Goal: Find specific page/section: Find specific page/section

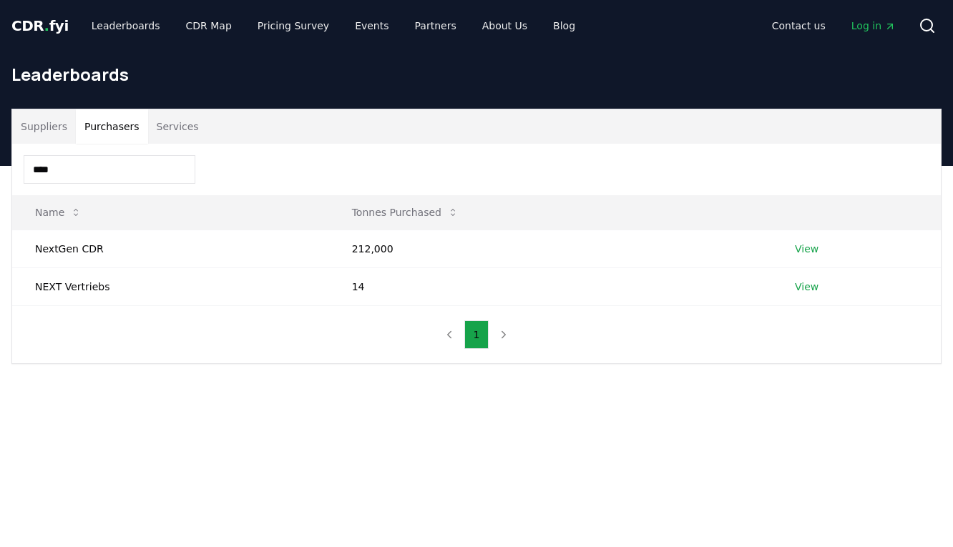
scroll to position [26, 0]
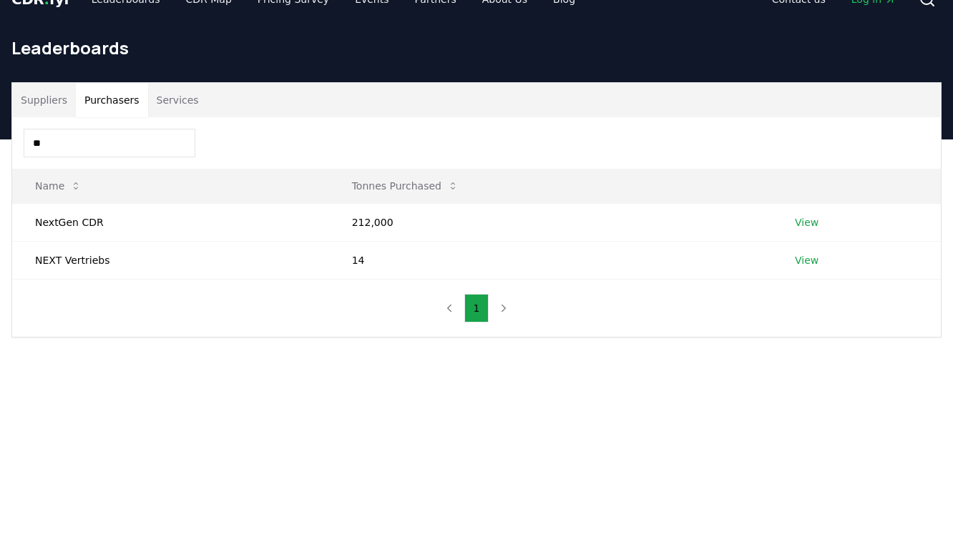
type input "*"
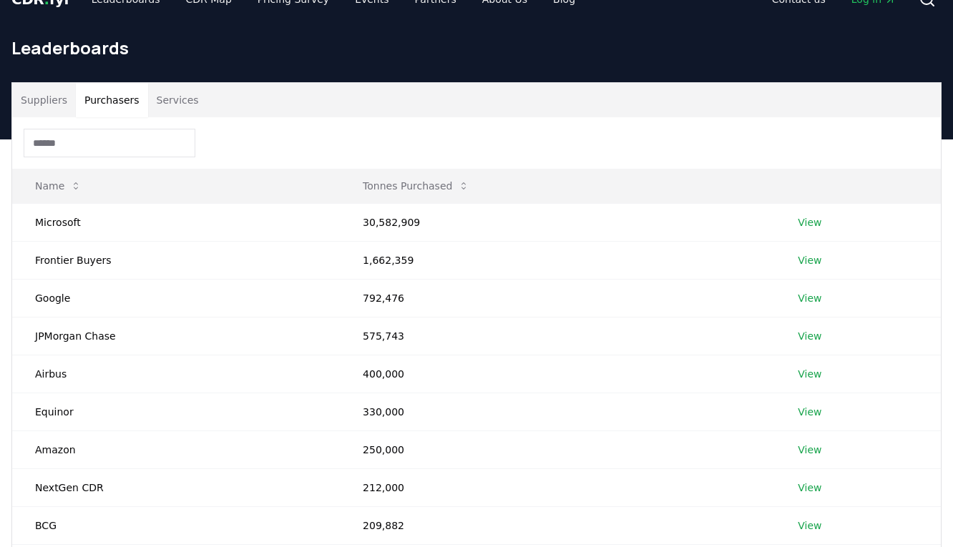
click at [26, 115] on button "Suppliers" at bounding box center [44, 100] width 64 height 34
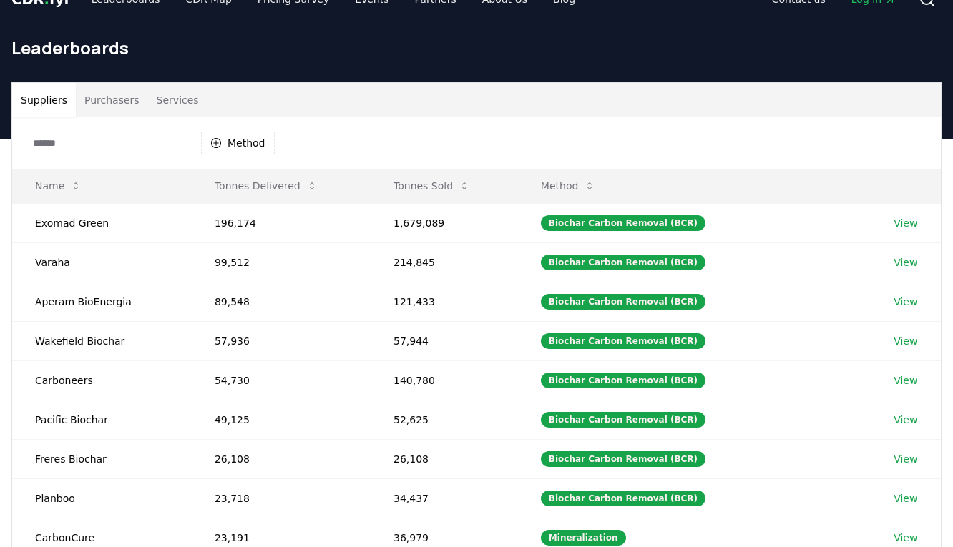
click at [117, 97] on button "Purchasers" at bounding box center [112, 100] width 72 height 34
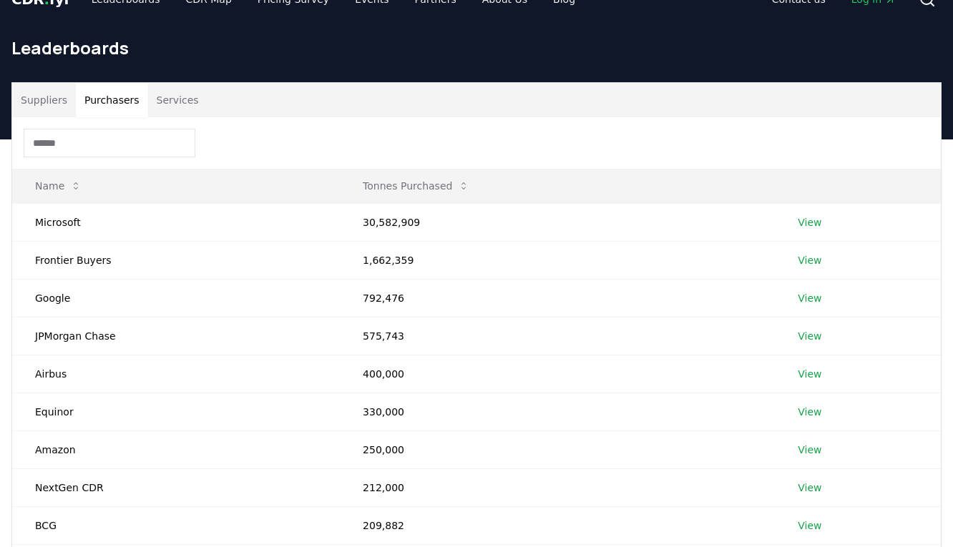
click at [55, 96] on button "Suppliers" at bounding box center [44, 100] width 64 height 34
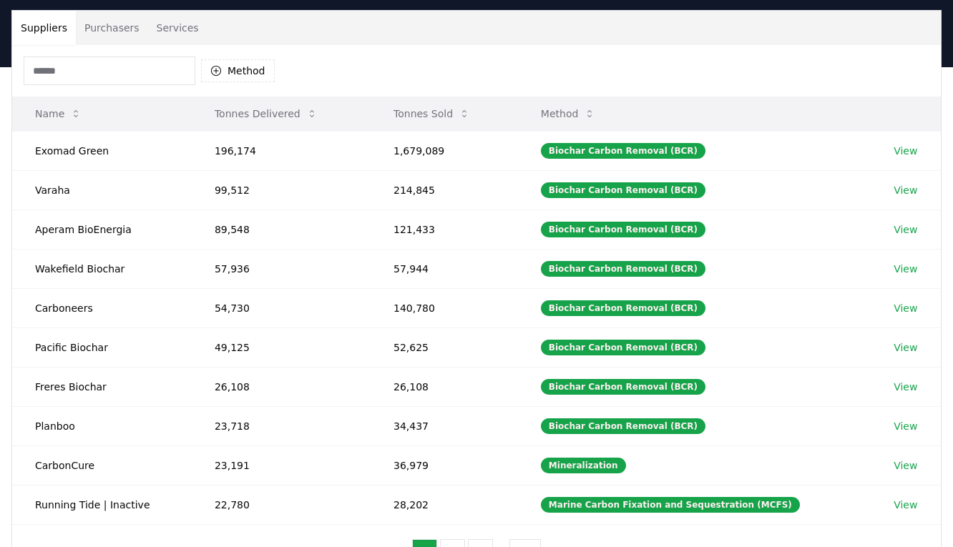
scroll to position [0, 0]
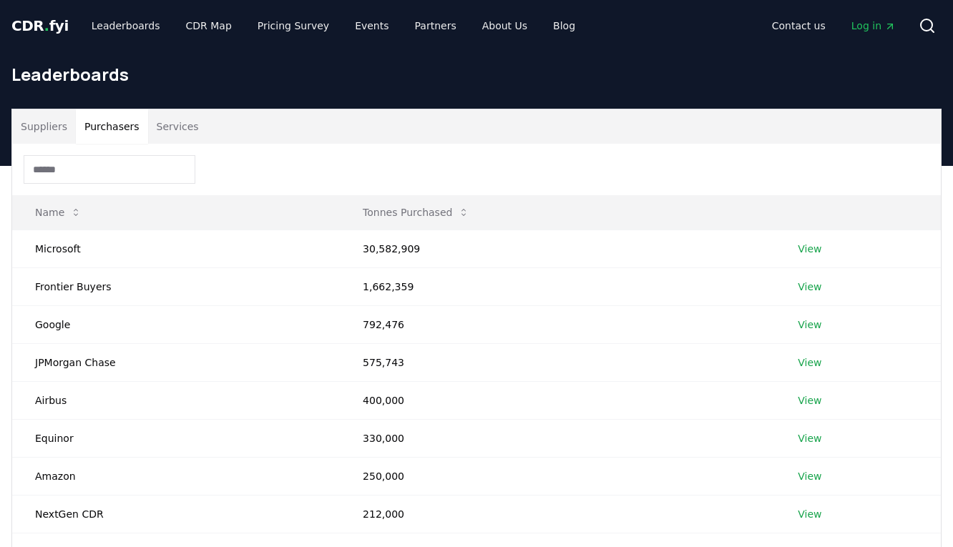
click at [114, 138] on button "Purchasers" at bounding box center [112, 126] width 72 height 34
click at [189, 134] on button "Services" at bounding box center [177, 126] width 59 height 34
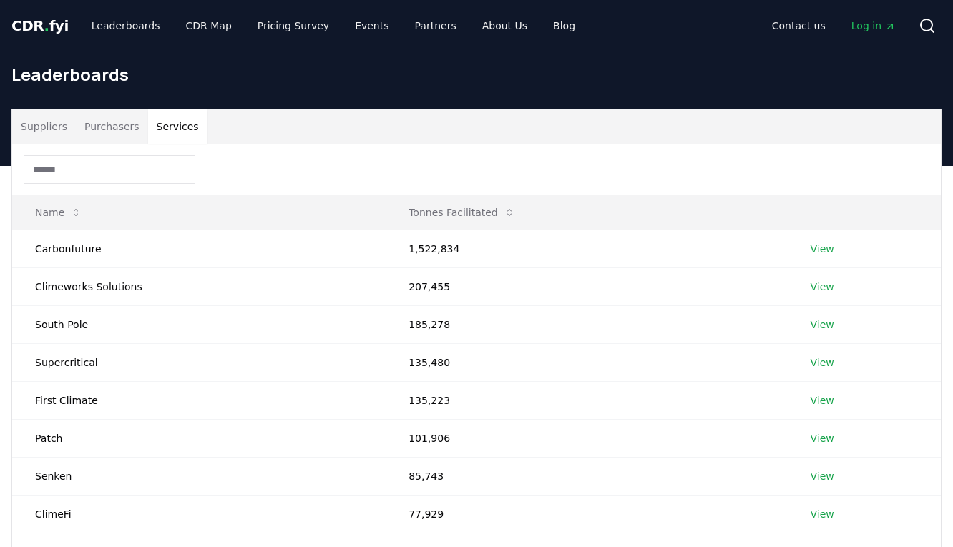
click at [51, 128] on button "Suppliers" at bounding box center [44, 126] width 64 height 34
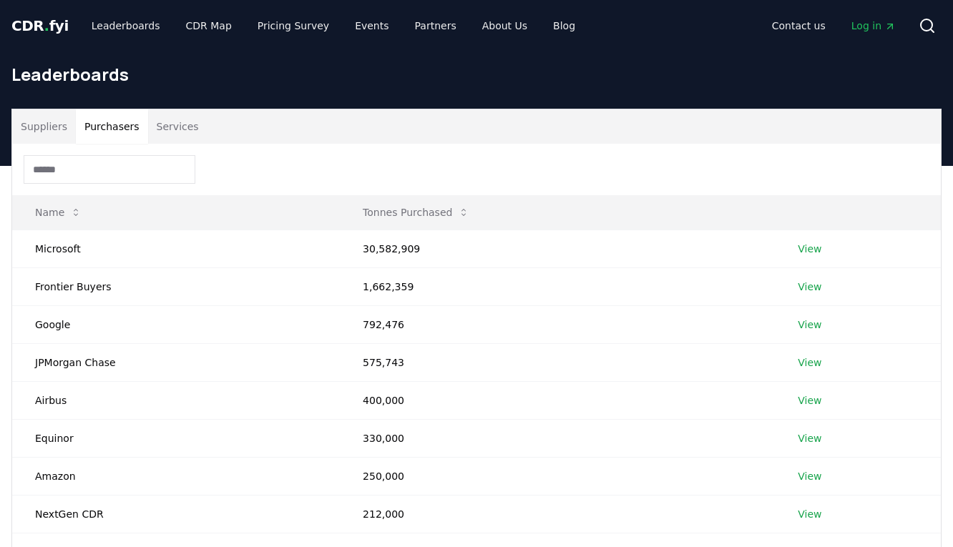
click at [102, 128] on button "Purchasers" at bounding box center [112, 126] width 72 height 34
click at [173, 125] on button "Services" at bounding box center [177, 126] width 59 height 34
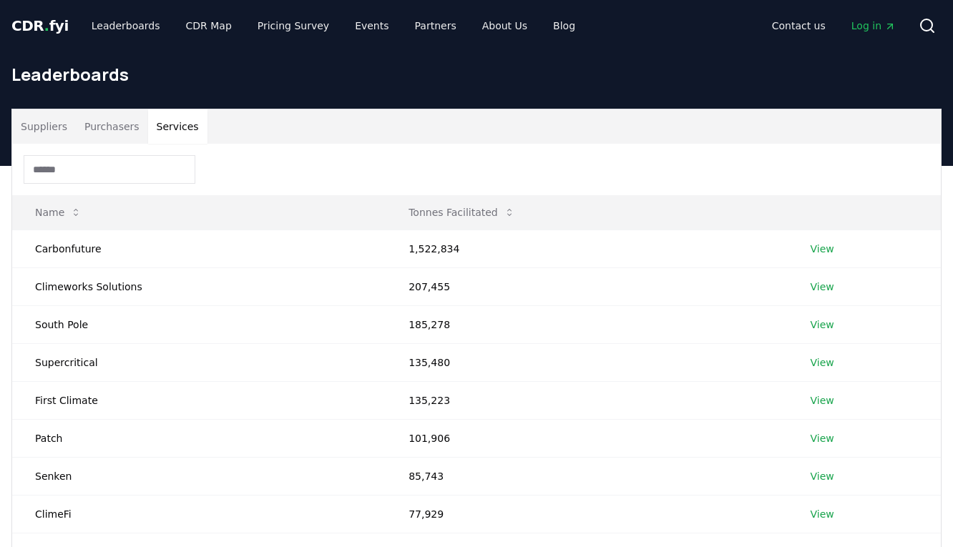
click at [104, 125] on button "Purchasers" at bounding box center [112, 126] width 72 height 34
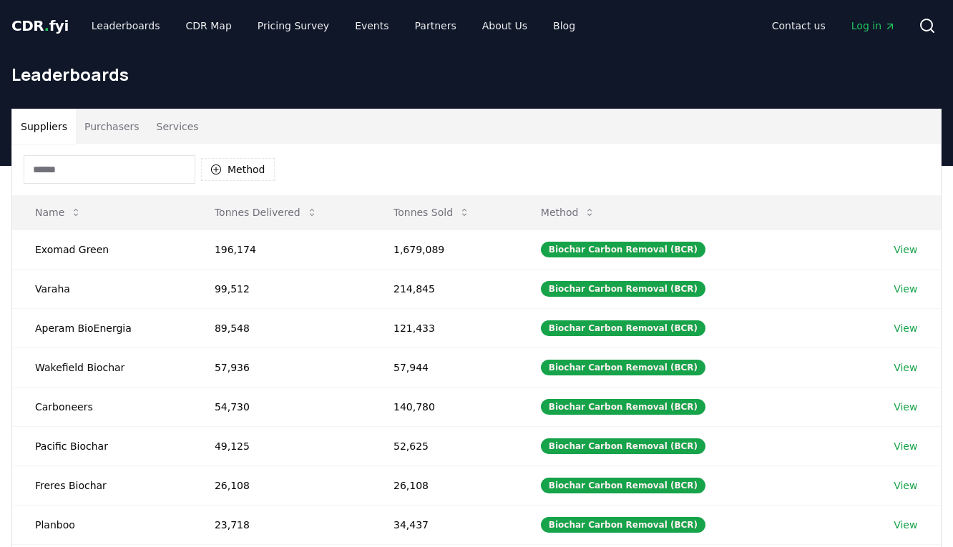
click at [45, 129] on button "Suppliers" at bounding box center [44, 126] width 64 height 34
click at [94, 129] on button "Purchasers" at bounding box center [112, 126] width 72 height 34
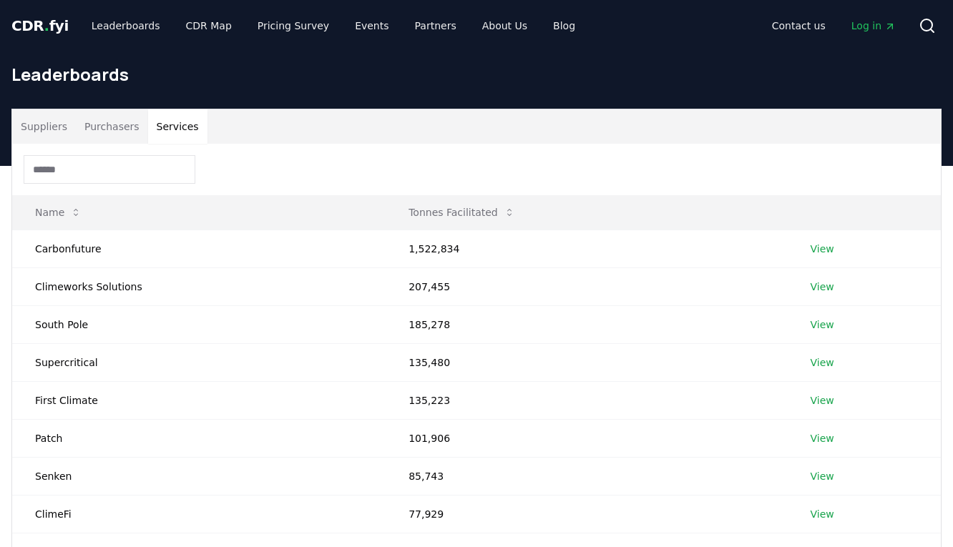
click at [185, 124] on button "Services" at bounding box center [177, 126] width 59 height 34
click at [123, 130] on button "Purchasers" at bounding box center [112, 126] width 72 height 34
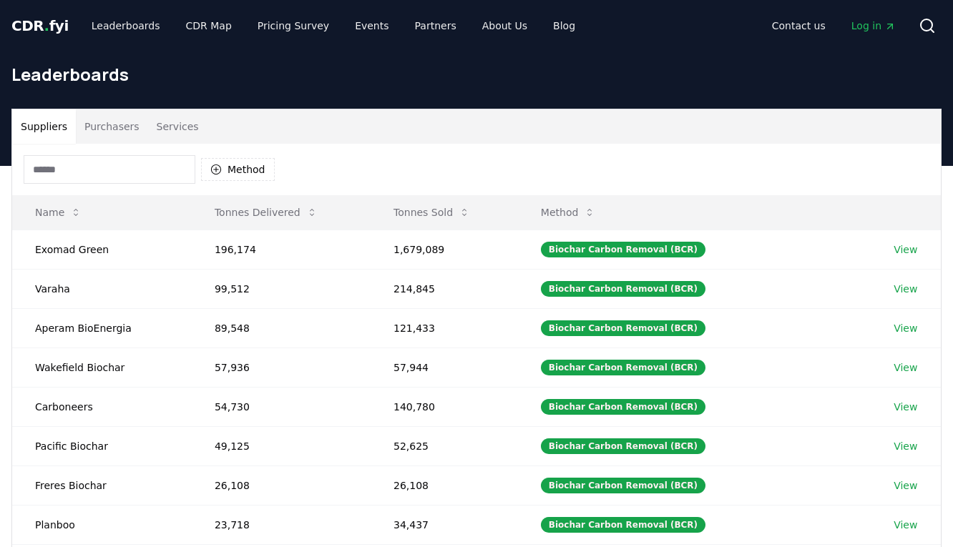
click at [46, 134] on button "Suppliers" at bounding box center [44, 126] width 64 height 34
click at [109, 134] on button "Purchasers" at bounding box center [112, 126] width 72 height 34
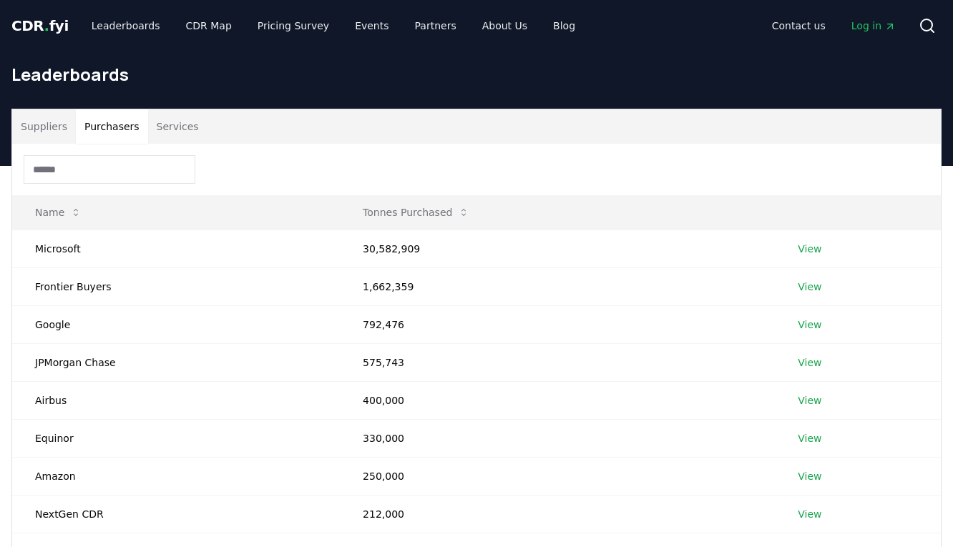
click at [170, 130] on button "Services" at bounding box center [177, 126] width 59 height 34
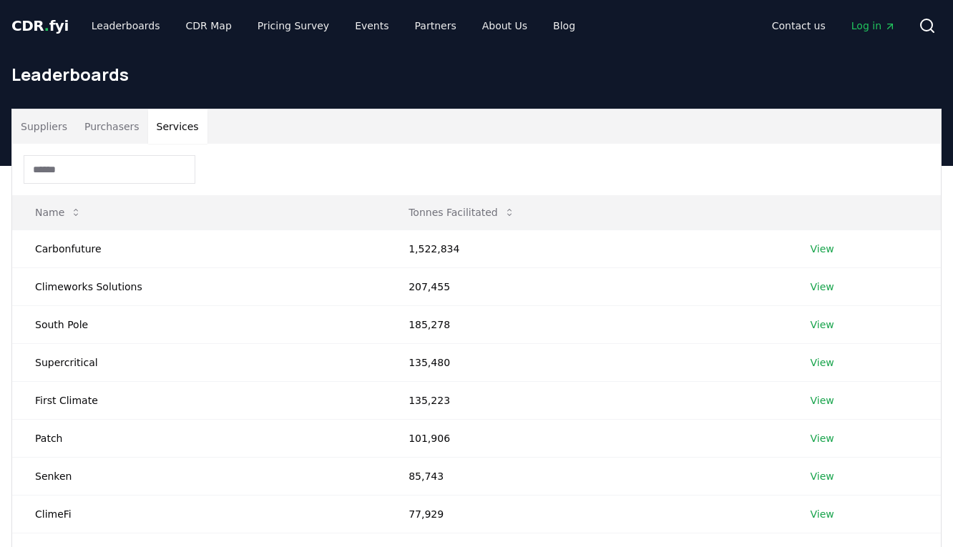
click at [99, 128] on button "Purchasers" at bounding box center [112, 126] width 72 height 34
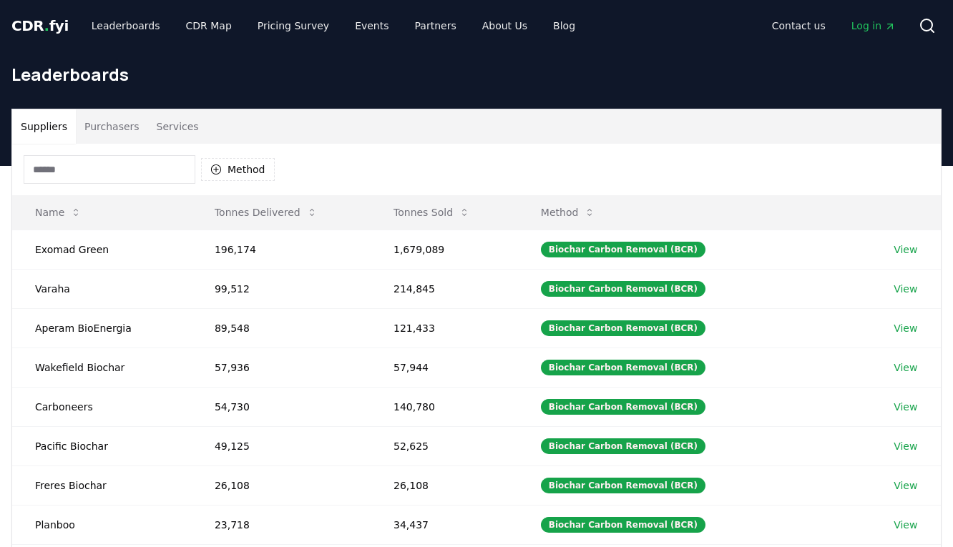
click at [39, 128] on button "Suppliers" at bounding box center [44, 126] width 64 height 34
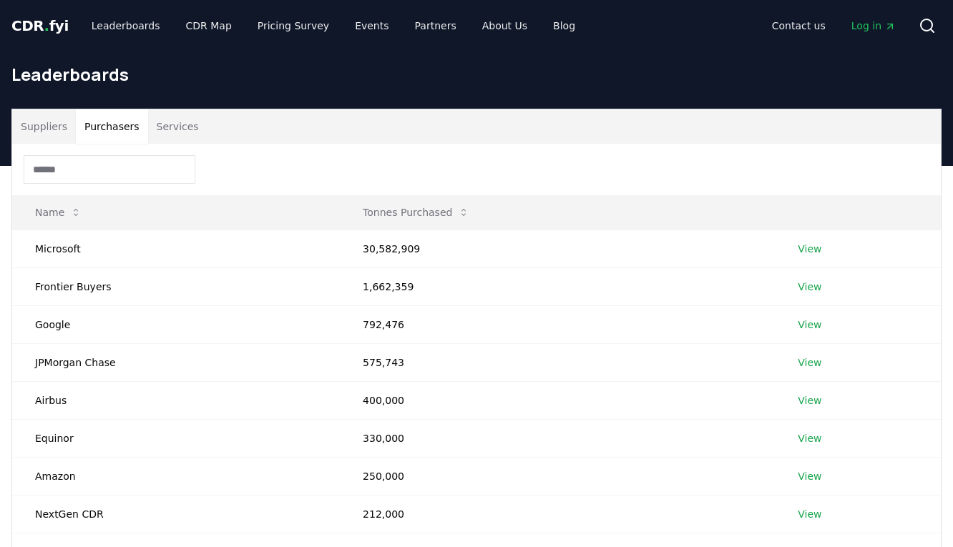
click at [97, 128] on button "Purchasers" at bounding box center [112, 126] width 72 height 34
click at [186, 127] on button "Services" at bounding box center [177, 126] width 59 height 34
click at [104, 112] on button "Purchasers" at bounding box center [112, 126] width 72 height 34
click at [59, 120] on button "Suppliers" at bounding box center [44, 126] width 64 height 34
click at [110, 127] on button "Purchasers" at bounding box center [112, 126] width 72 height 34
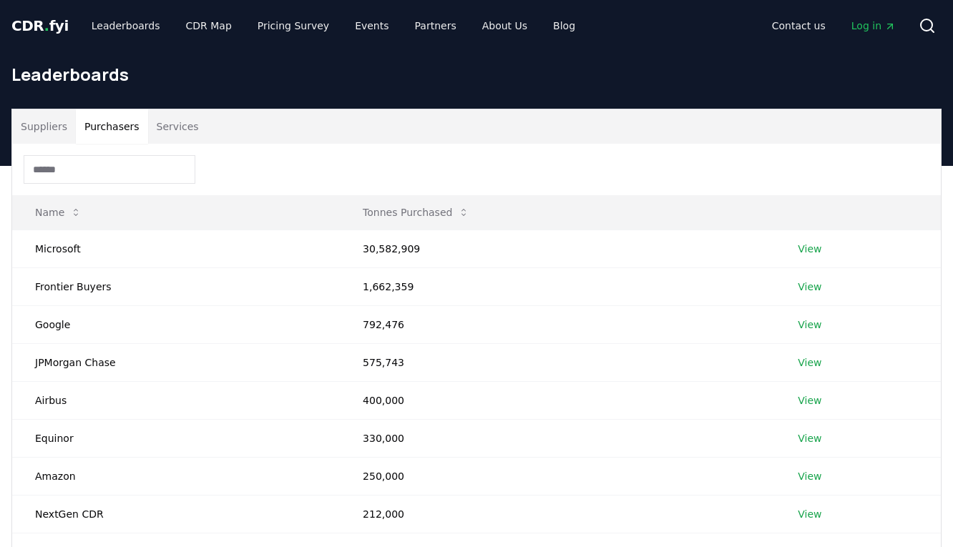
click at [167, 125] on button "Services" at bounding box center [177, 126] width 59 height 34
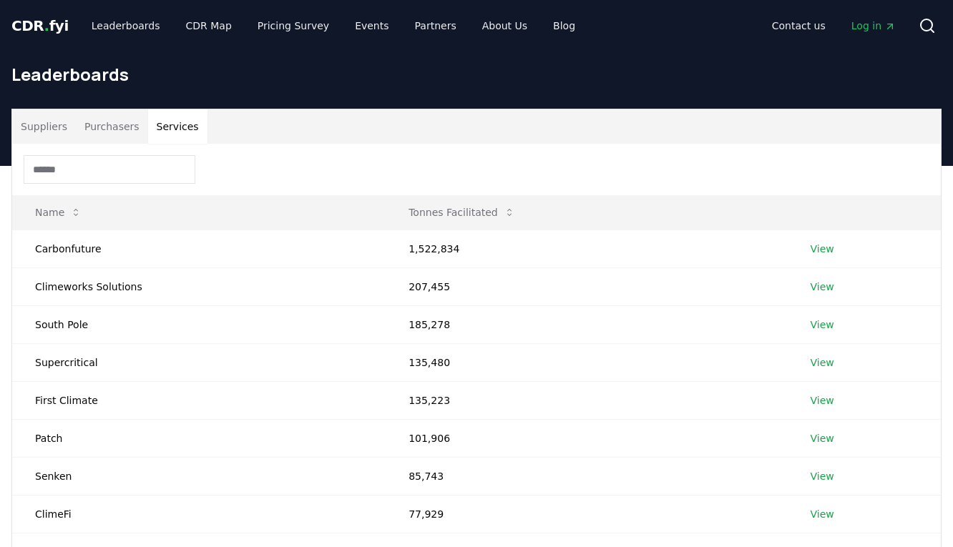
click at [112, 129] on button "Purchasers" at bounding box center [112, 126] width 72 height 34
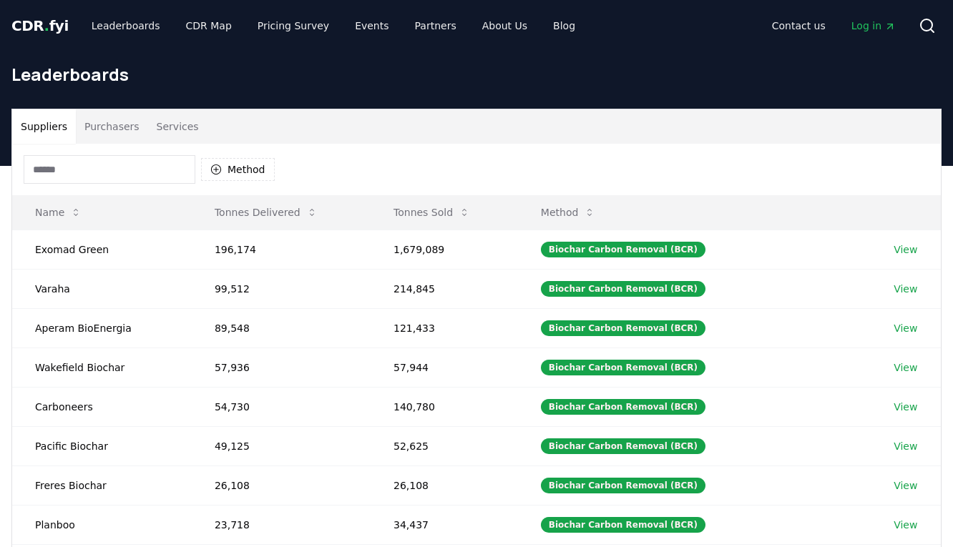
click at [46, 126] on button "Suppliers" at bounding box center [44, 126] width 64 height 34
click at [73, 127] on button "Suppliers" at bounding box center [44, 126] width 64 height 34
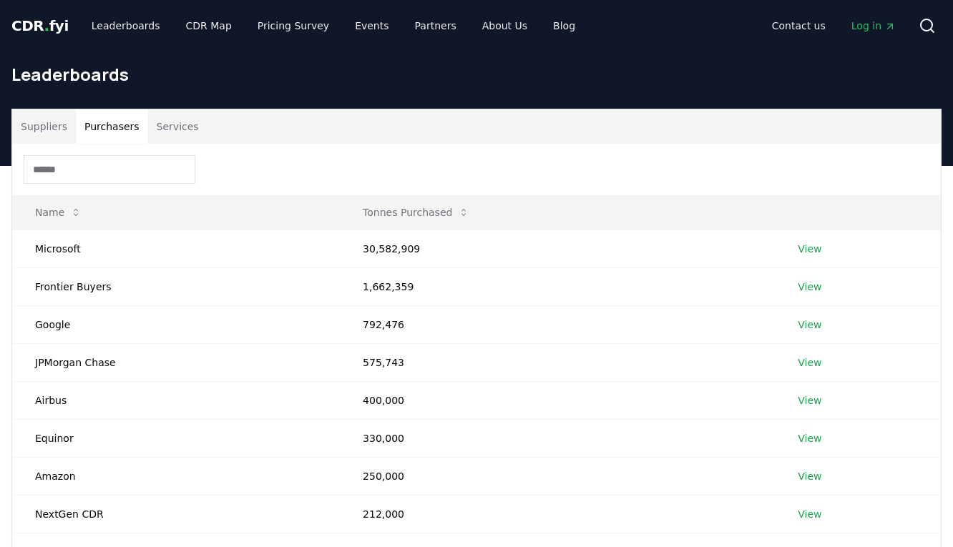
click at [104, 129] on button "Purchasers" at bounding box center [112, 126] width 72 height 34
click at [155, 129] on button "Services" at bounding box center [177, 126] width 59 height 34
